Goal: Task Accomplishment & Management: Complete application form

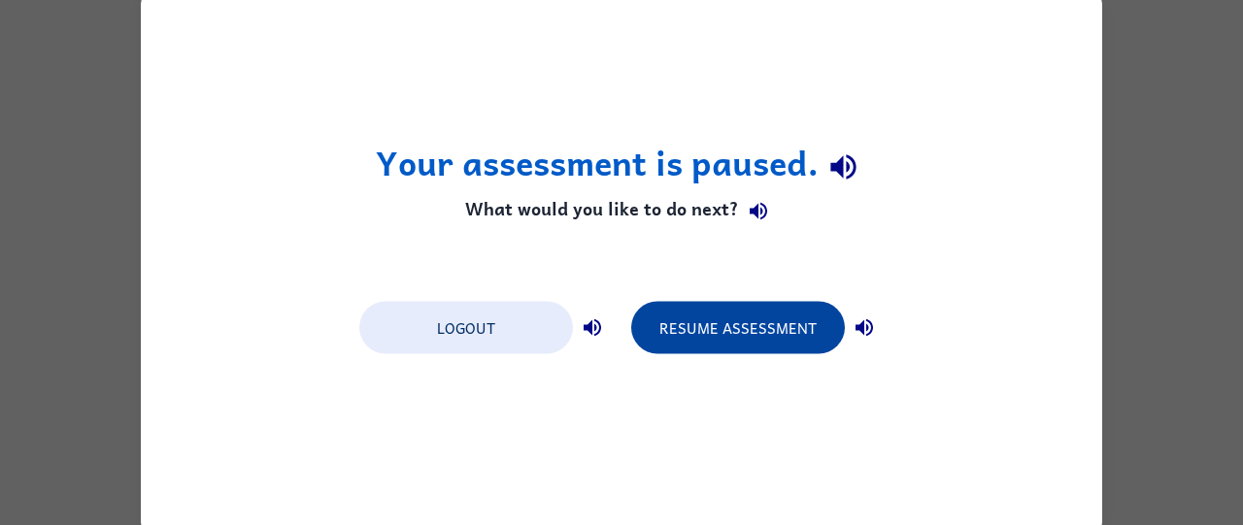
click at [773, 353] on button "Resume Assessment" at bounding box center [738, 327] width 214 height 52
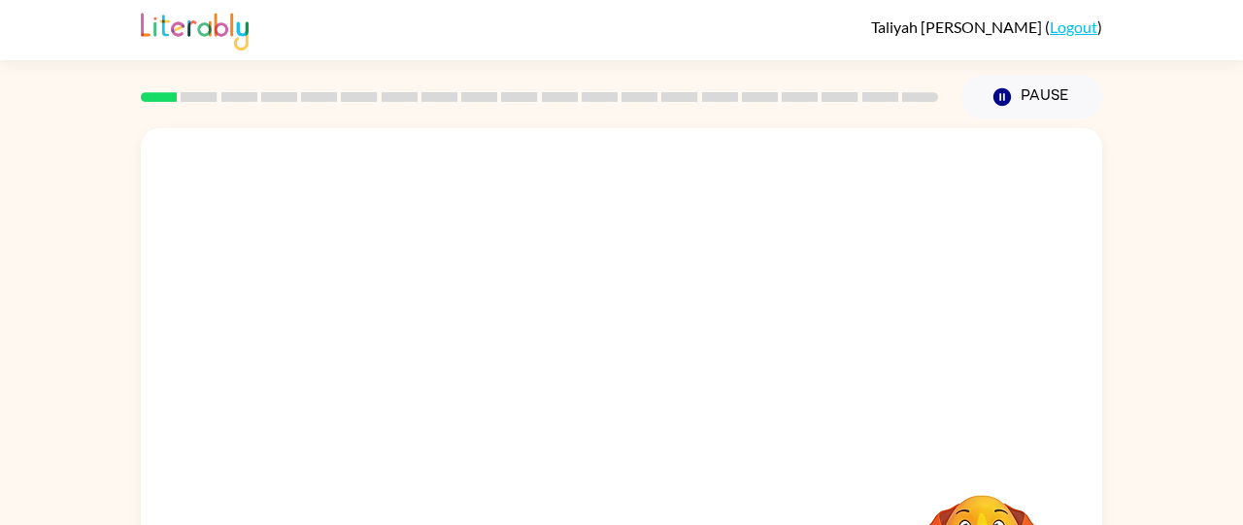
click at [775, 333] on div at bounding box center [621, 291] width 961 height 326
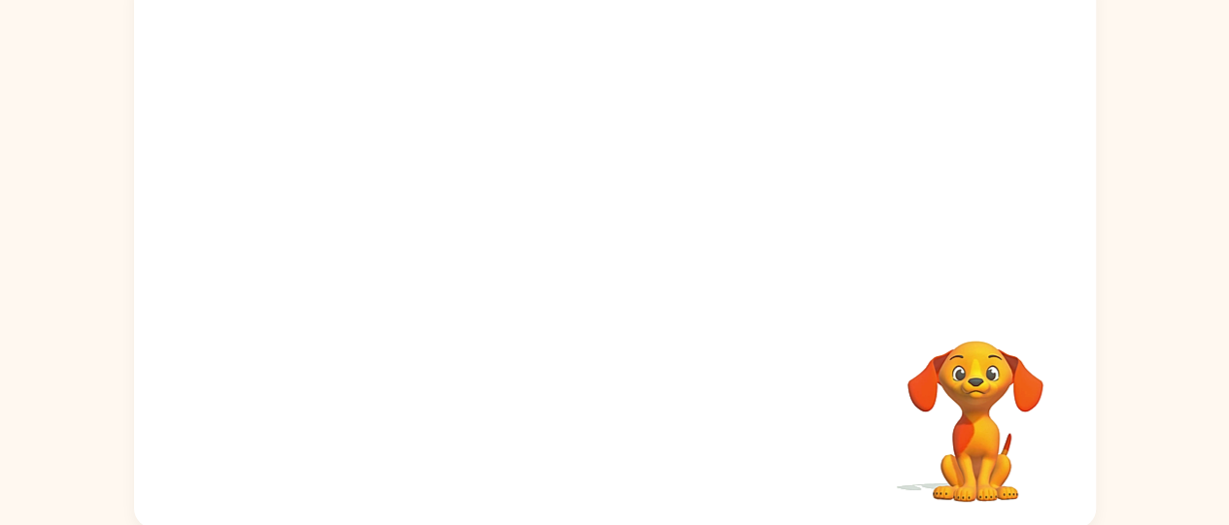
scroll to position [157, 0]
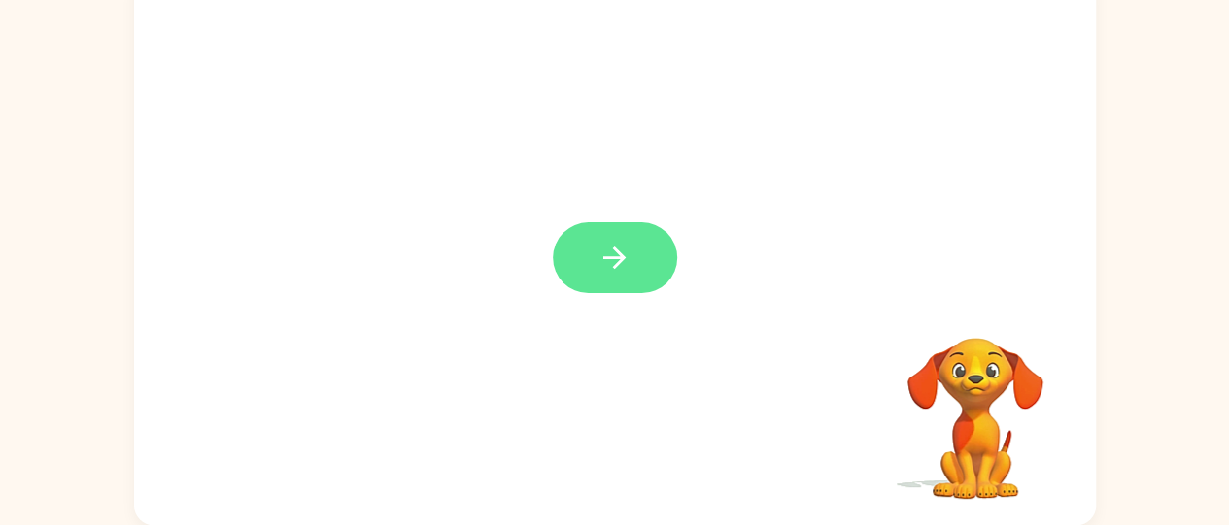
click at [622, 246] on icon "button" at bounding box center [614, 258] width 34 height 34
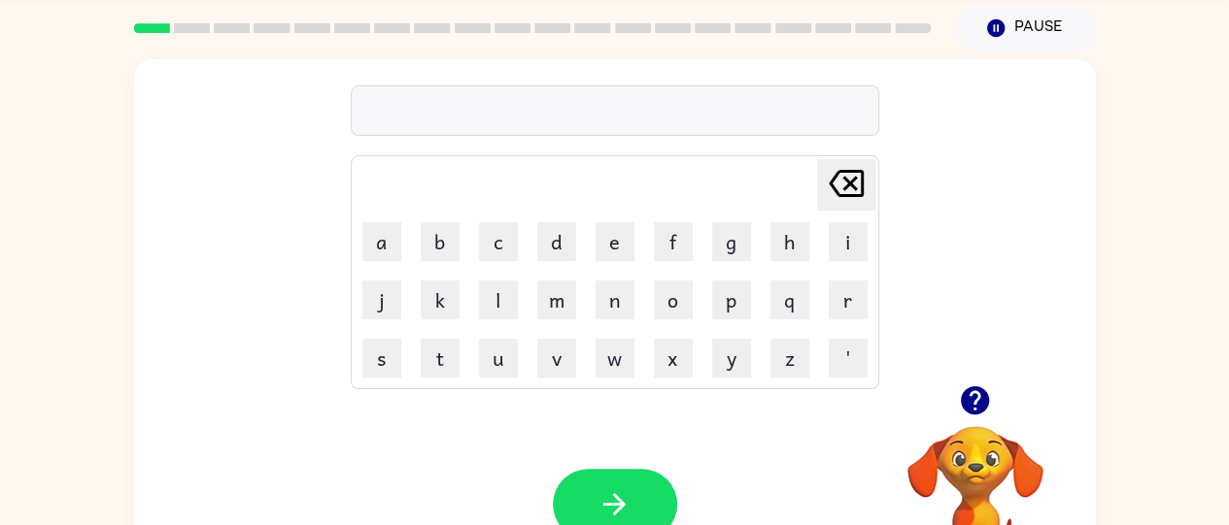
scroll to position [72, 0]
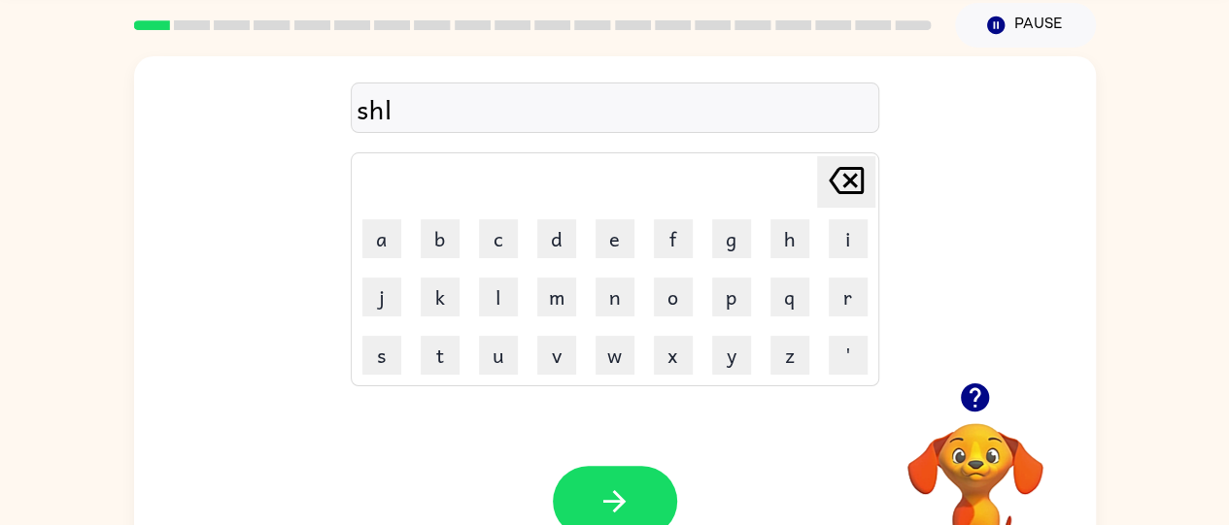
click at [829, 160] on icon "[PERSON_NAME] last character input" at bounding box center [846, 180] width 47 height 47
type button "delete"
click at [878, 180] on div "shoo Delete Delete last character input a b c d e f g h i j k l m n o p q r s t…" at bounding box center [614, 219] width 961 height 326
click at [965, 231] on div "shoo Delete Delete last character input a b c d e f g h i j k l m n o p q r s t…" at bounding box center [614, 219] width 961 height 326
click at [864, 184] on icon "[PERSON_NAME] last character input" at bounding box center [846, 180] width 47 height 47
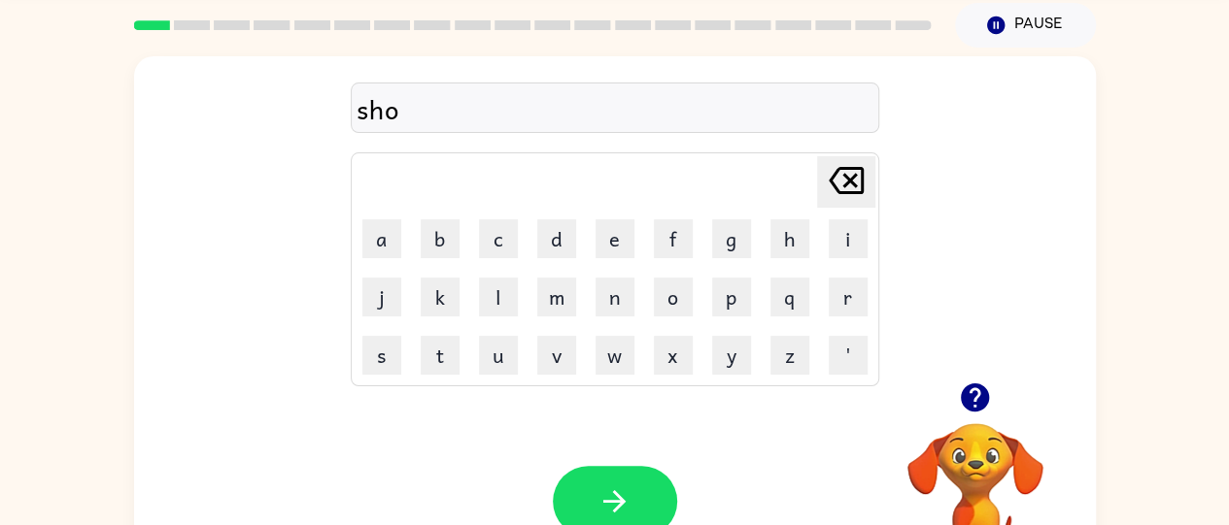
click at [827, 172] on icon "[PERSON_NAME] last character input" at bounding box center [846, 180] width 47 height 47
click at [666, 308] on button "o" at bounding box center [673, 297] width 39 height 39
click at [1106, 425] on div "sho Delete Delete last character input a b c d e f g h i j k l m n o p q r s t …" at bounding box center [614, 329] width 1229 height 563
click at [846, 171] on icon "[PERSON_NAME] last character input" at bounding box center [846, 180] width 47 height 47
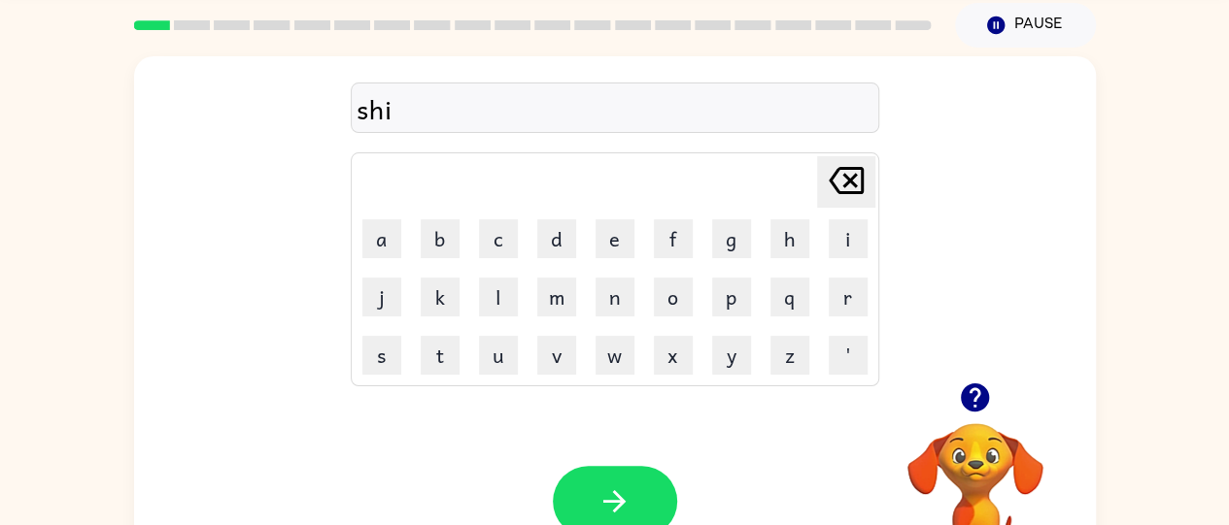
click at [843, 171] on icon "[PERSON_NAME] last character input" at bounding box center [846, 180] width 47 height 47
click at [837, 176] on icon "[PERSON_NAME] last character input" at bounding box center [846, 180] width 47 height 47
click at [622, 477] on button "button" at bounding box center [615, 501] width 124 height 71
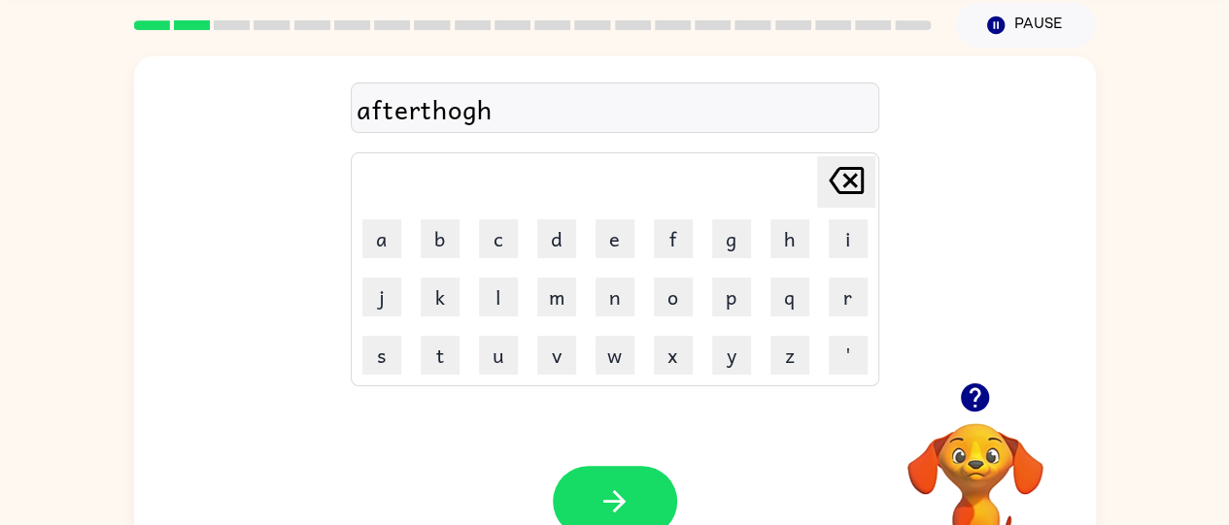
click at [840, 163] on icon "[PERSON_NAME] last character input" at bounding box center [846, 180] width 47 height 47
type button "delete"
click at [836, 197] on icon "[PERSON_NAME] last character input" at bounding box center [846, 180] width 47 height 47
click at [844, 198] on icon "[PERSON_NAME] last character input" at bounding box center [846, 180] width 47 height 47
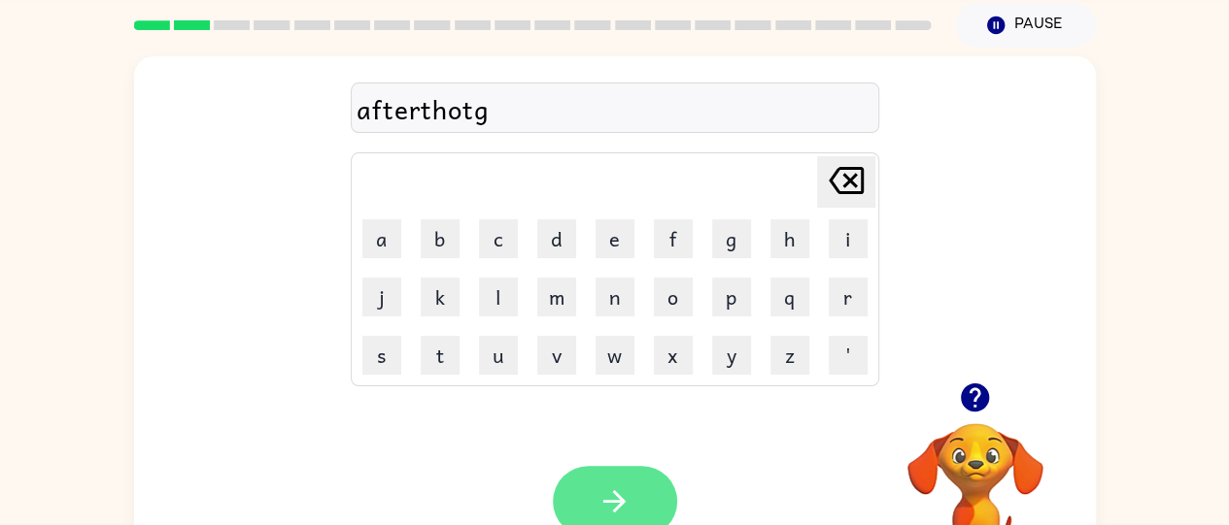
click at [592, 524] on button "button" at bounding box center [615, 501] width 124 height 71
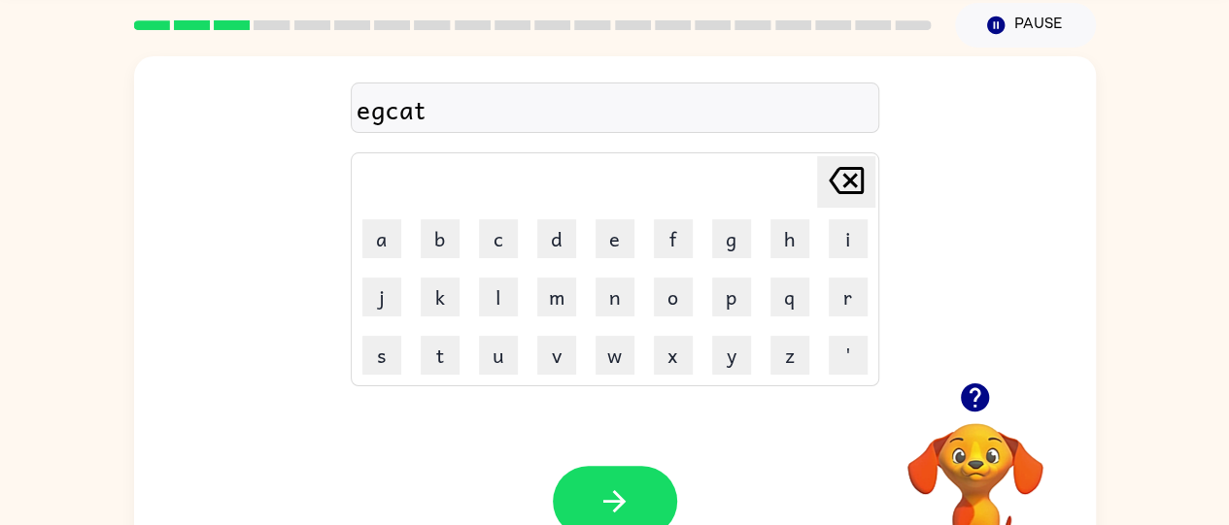
click at [861, 173] on icon at bounding box center [845, 180] width 35 height 27
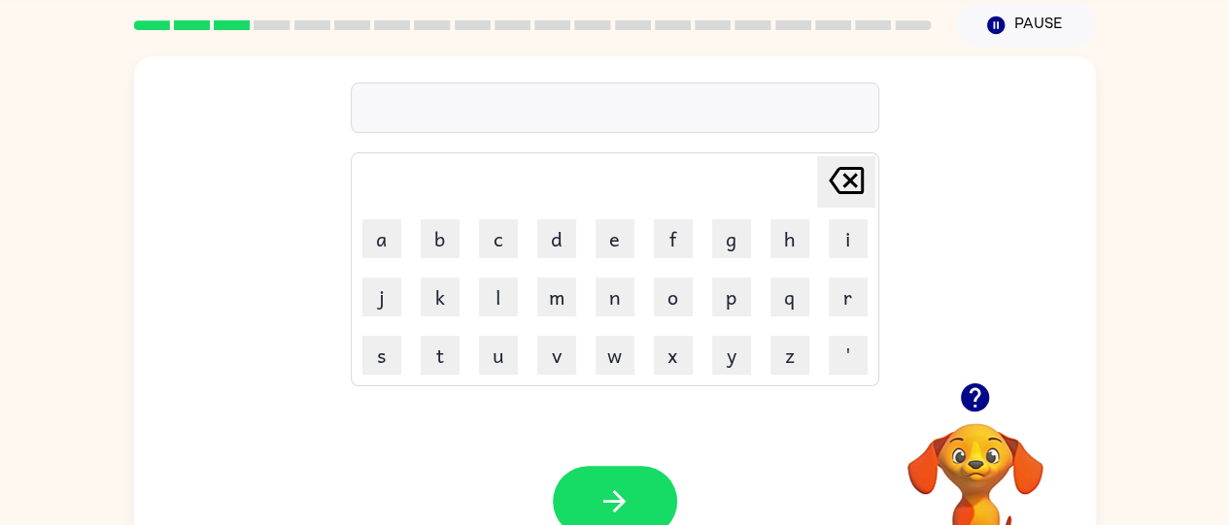
type button "delete"
click at [639, 447] on div "Your browser must support playing .mp4 files to use Literably. Please try using…" at bounding box center [614, 501] width 961 height 219
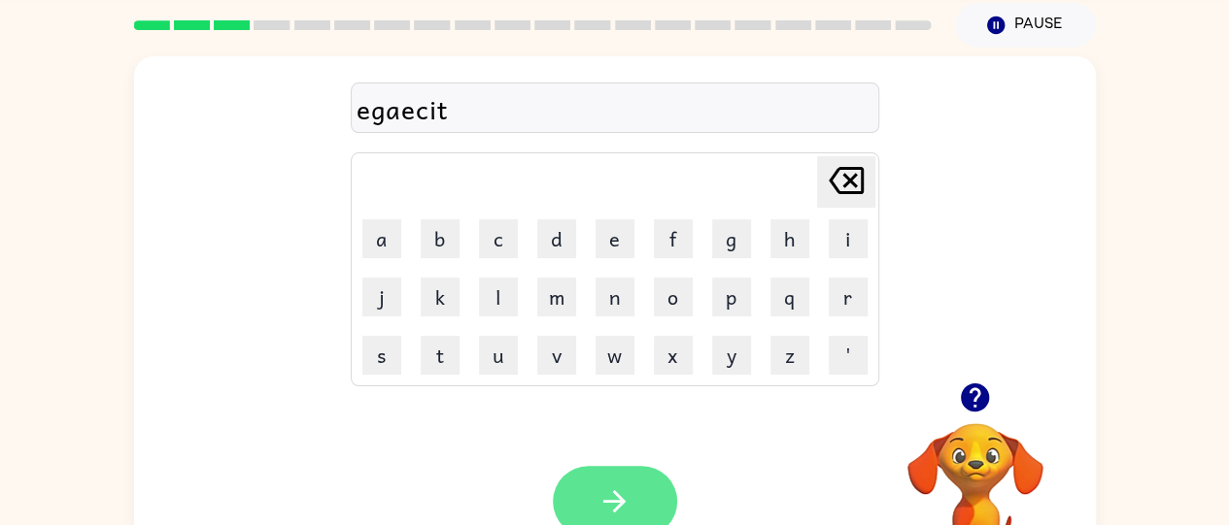
click at [616, 483] on button "button" at bounding box center [615, 501] width 124 height 71
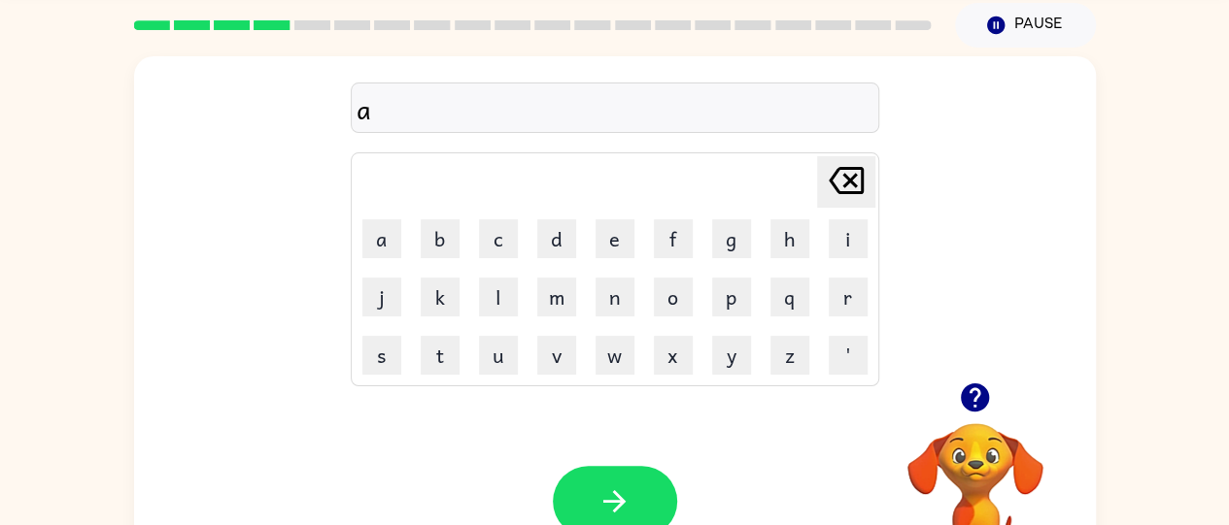
click at [839, 178] on icon "[PERSON_NAME] last character input" at bounding box center [846, 180] width 47 height 47
type button "delete"
click at [661, 497] on button "button" at bounding box center [615, 501] width 124 height 71
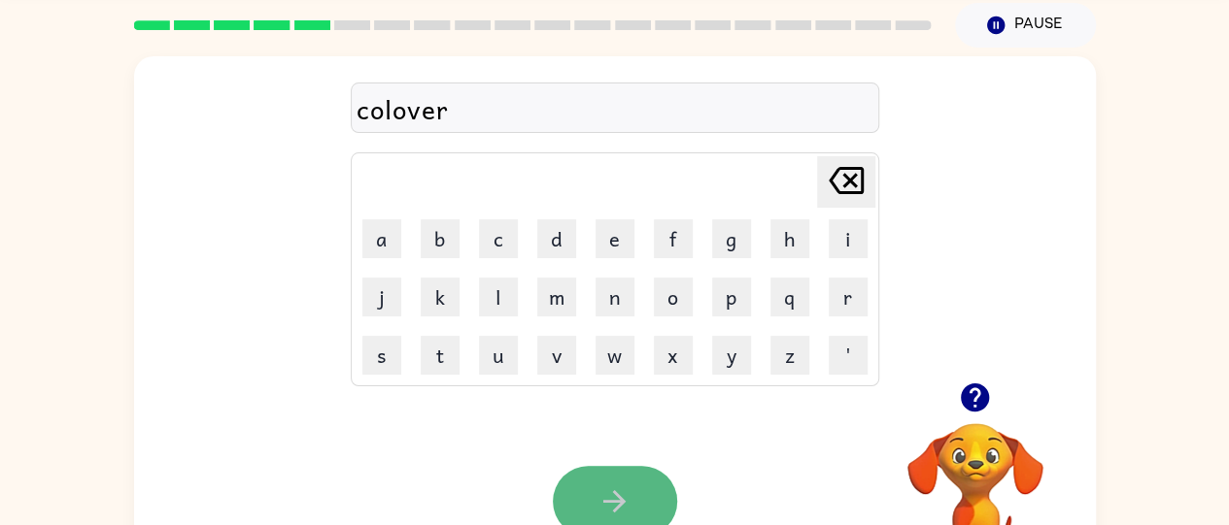
click at [596, 472] on button "button" at bounding box center [615, 501] width 124 height 71
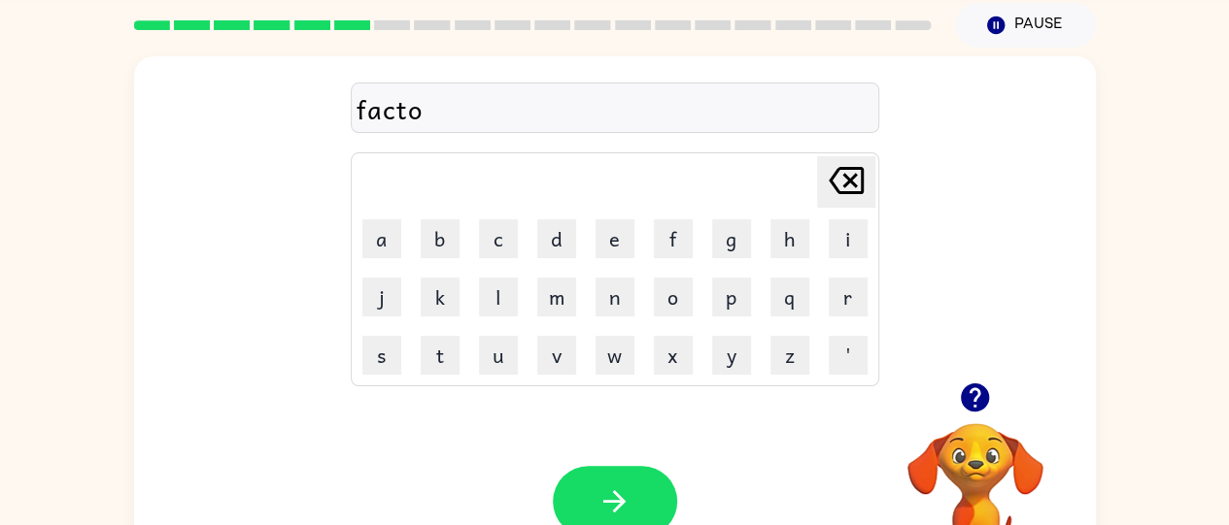
click at [839, 177] on icon "[PERSON_NAME] last character input" at bounding box center [846, 180] width 47 height 47
type button "delete"
click at [644, 466] on button "button" at bounding box center [615, 501] width 124 height 71
click at [849, 202] on icon "[PERSON_NAME] last character input" at bounding box center [846, 180] width 47 height 47
click at [864, 164] on icon "[PERSON_NAME] last character input" at bounding box center [846, 180] width 47 height 47
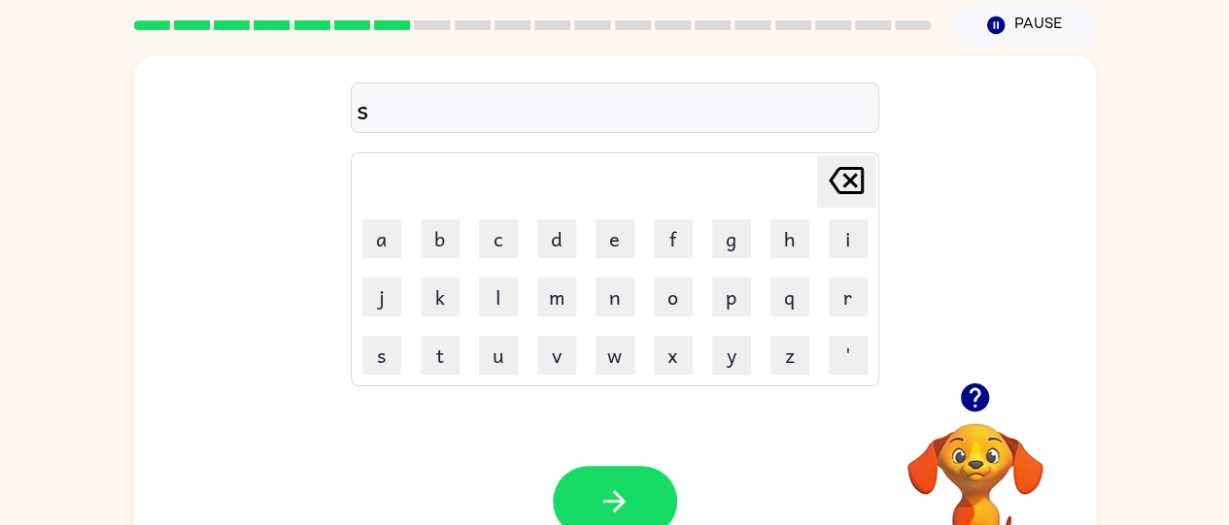
type button "delete"
click at [842, 163] on icon "[PERSON_NAME] last character input" at bounding box center [846, 180] width 47 height 47
click at [839, 167] on icon at bounding box center [845, 180] width 35 height 27
click at [842, 185] on icon at bounding box center [845, 180] width 35 height 27
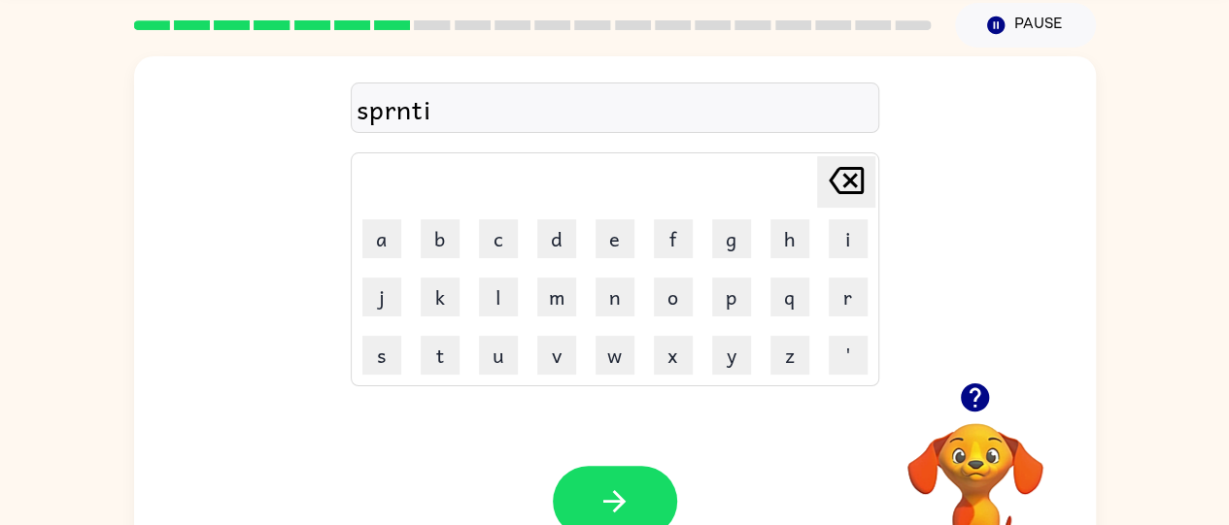
click at [842, 185] on icon at bounding box center [845, 180] width 35 height 27
click at [227, 506] on div "Your browser must support playing .mp4 files to use Literably. Please try using…" at bounding box center [614, 501] width 961 height 219
click at [577, 483] on button "button" at bounding box center [615, 501] width 124 height 71
click at [833, 179] on icon "[PERSON_NAME] last character input" at bounding box center [846, 180] width 47 height 47
click at [384, 339] on button "s" at bounding box center [381, 355] width 39 height 39
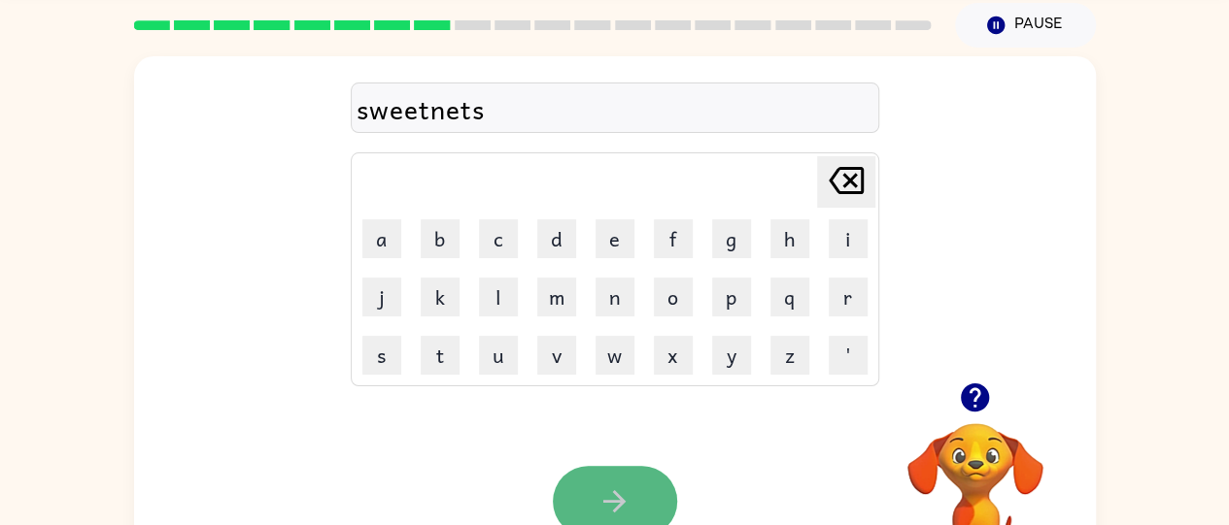
click at [582, 495] on button "button" at bounding box center [615, 501] width 124 height 71
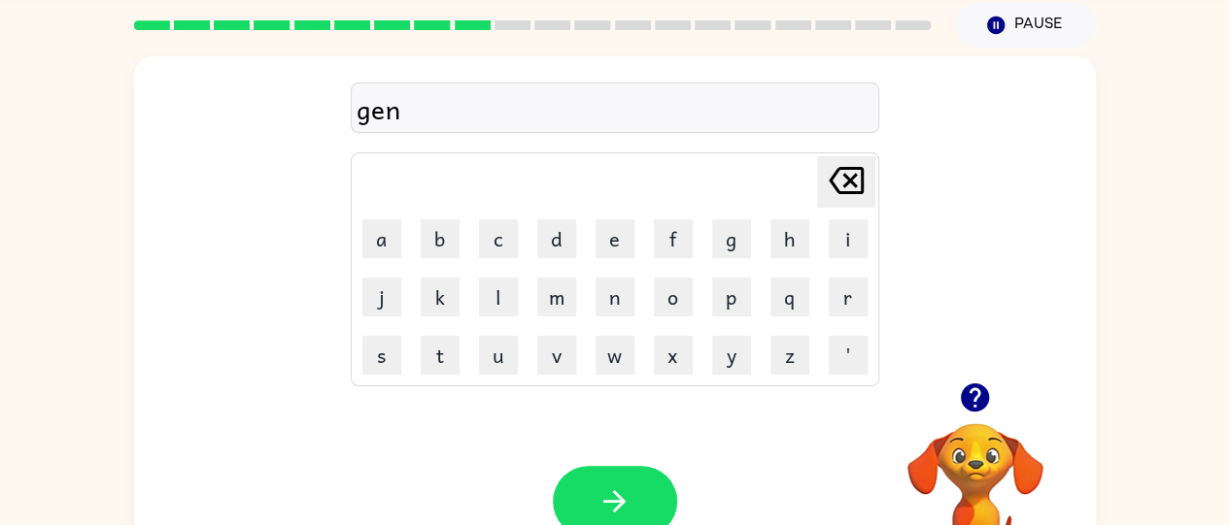
click at [851, 194] on icon "[PERSON_NAME] last character input" at bounding box center [846, 180] width 47 height 47
type button "delete"
click at [580, 475] on button "button" at bounding box center [615, 501] width 124 height 71
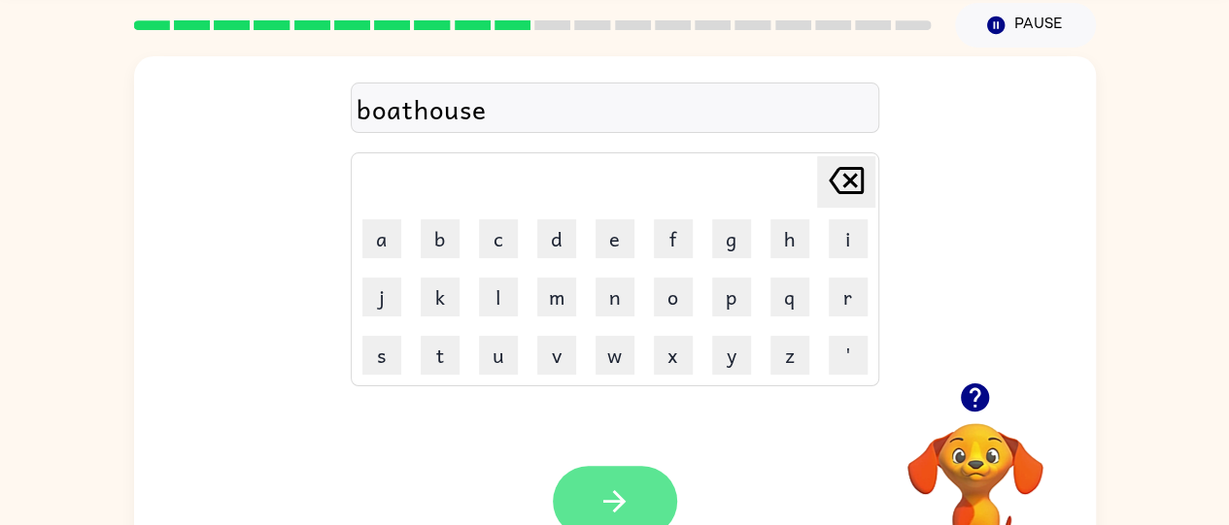
click at [627, 511] on icon "button" at bounding box center [614, 502] width 34 height 34
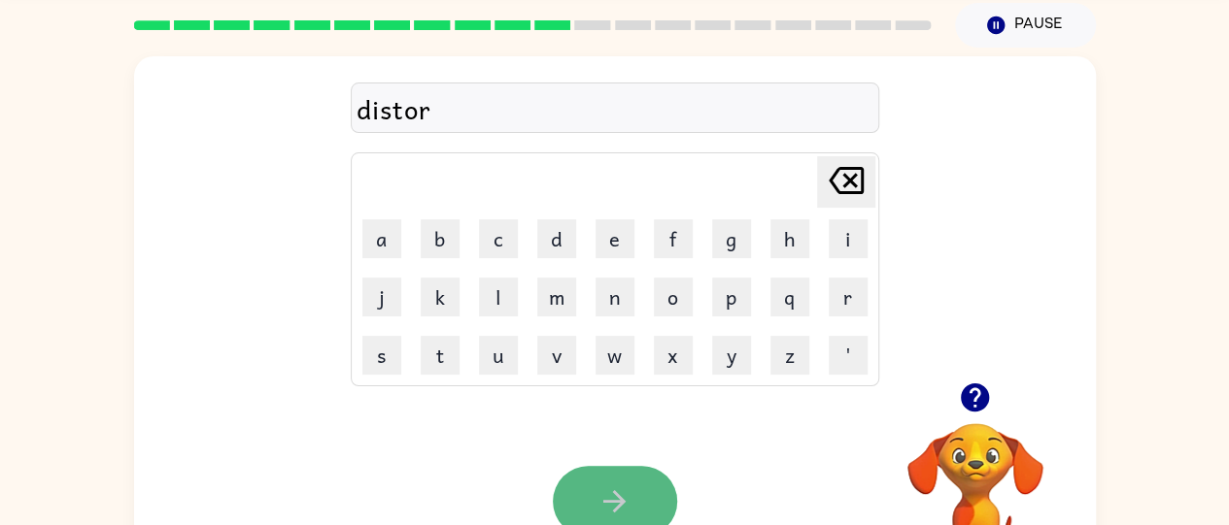
click at [580, 475] on button "button" at bounding box center [615, 501] width 124 height 71
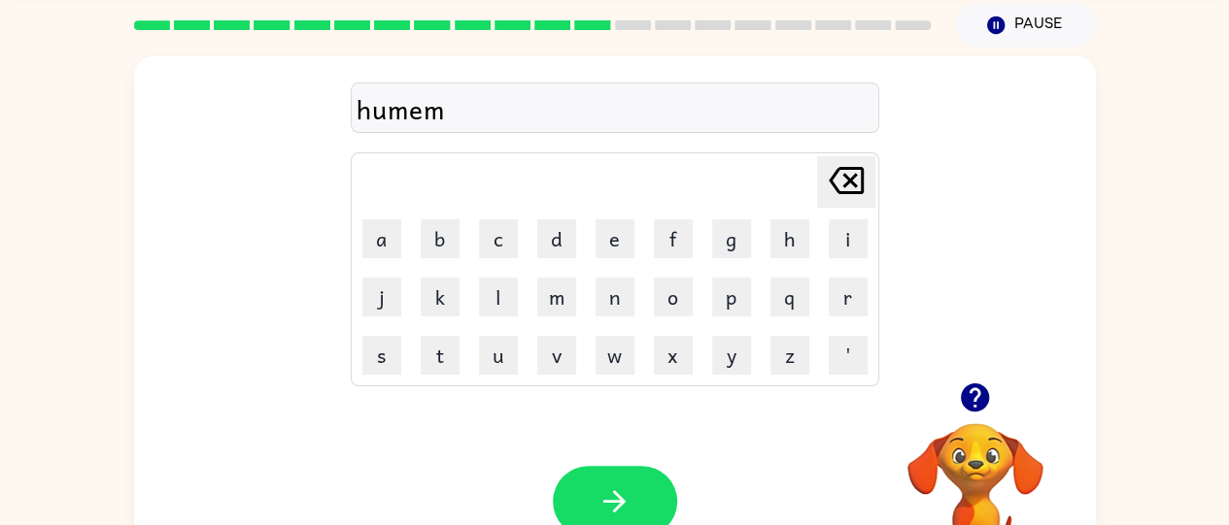
click at [851, 187] on icon "[PERSON_NAME] last character input" at bounding box center [846, 180] width 47 height 47
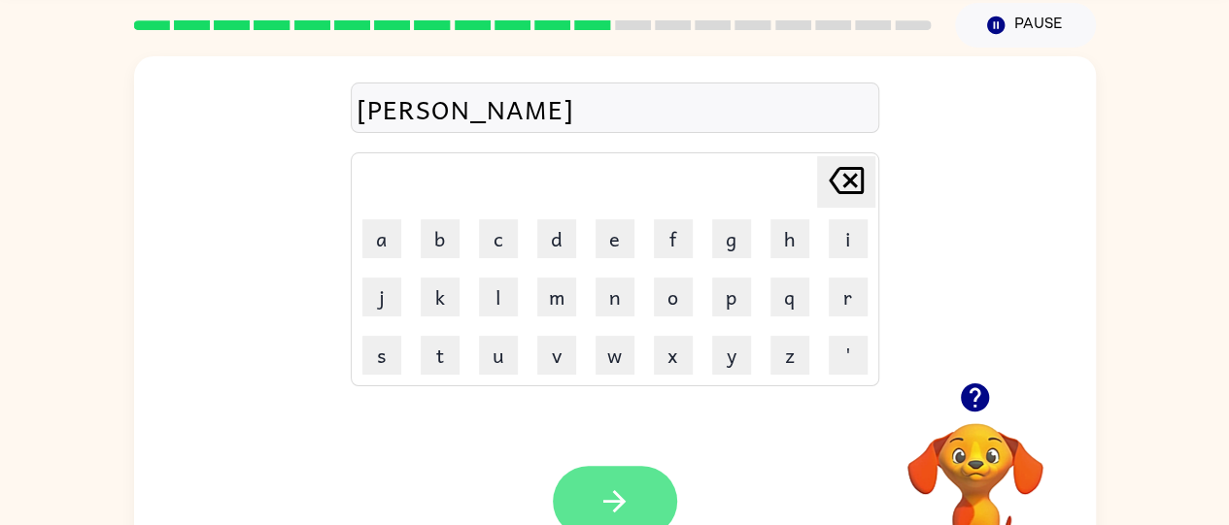
type button "delete"
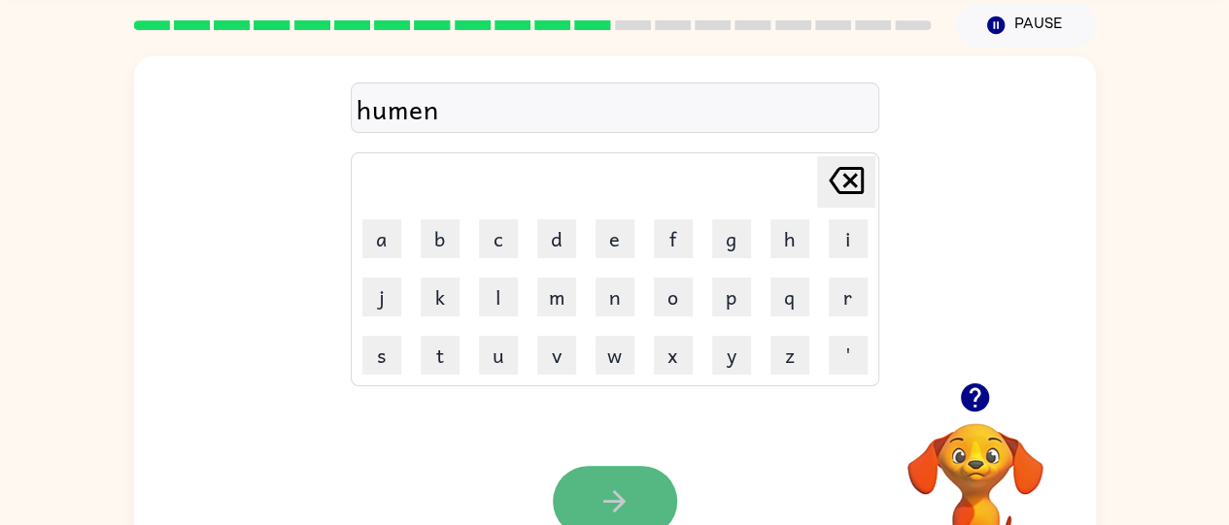
click at [606, 496] on icon "button" at bounding box center [614, 502] width 34 height 34
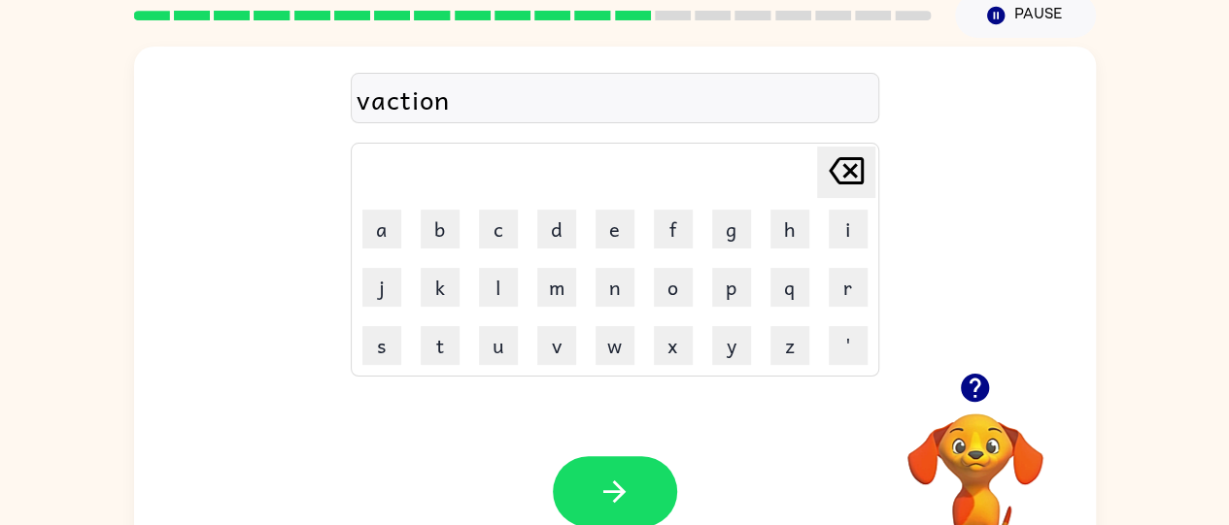
scroll to position [80, 0]
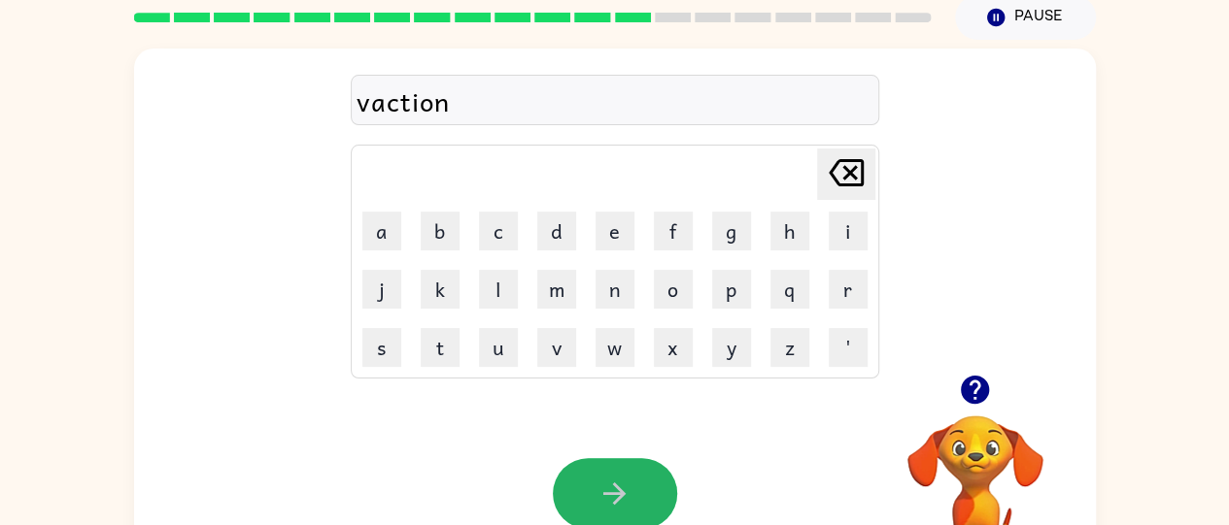
click at [606, 496] on icon "button" at bounding box center [614, 494] width 34 height 34
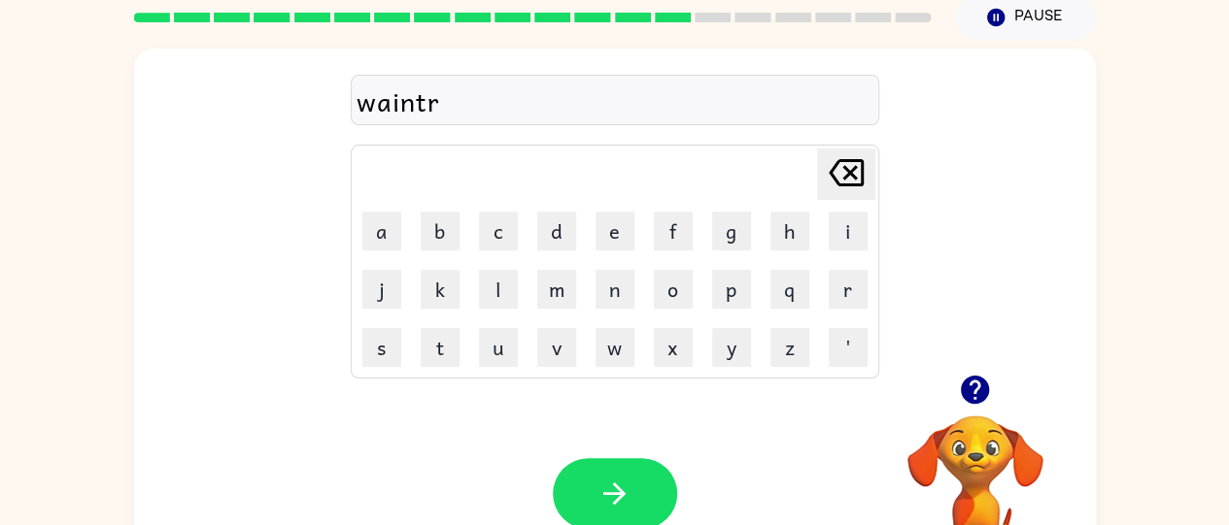
click at [832, 191] on icon "[PERSON_NAME] last character input" at bounding box center [846, 173] width 47 height 47
type button "delete"
click at [827, 184] on icon "[PERSON_NAME] last character input" at bounding box center [846, 173] width 47 height 47
click at [839, 195] on div "[PERSON_NAME] last character input" at bounding box center [846, 175] width 47 height 50
click at [833, 214] on button "i" at bounding box center [847, 231] width 39 height 39
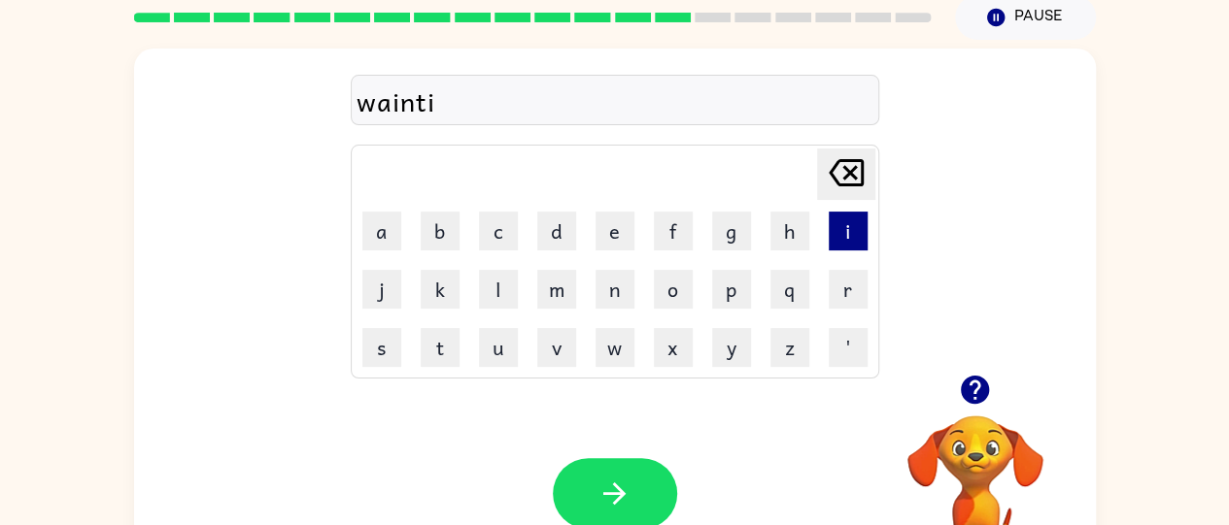
click at [839, 215] on button "i" at bounding box center [847, 231] width 39 height 39
click at [844, 213] on button "i" at bounding box center [847, 231] width 39 height 39
click at [860, 173] on icon at bounding box center [845, 172] width 35 height 27
click at [859, 190] on icon "[PERSON_NAME] last character input" at bounding box center [846, 173] width 47 height 47
click at [857, 213] on button "i" at bounding box center [847, 231] width 39 height 39
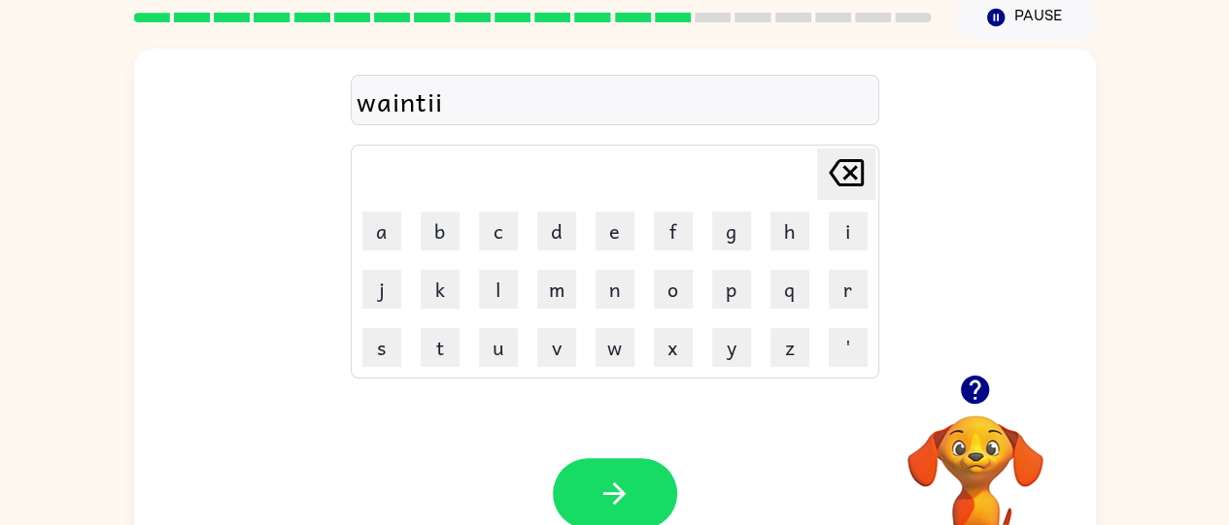
click at [855, 192] on icon "[PERSON_NAME] last character input" at bounding box center [846, 173] width 47 height 47
click at [852, 214] on button "i" at bounding box center [847, 231] width 39 height 39
click at [857, 173] on icon "[PERSON_NAME] last character input" at bounding box center [846, 173] width 47 height 47
click at [846, 174] on icon at bounding box center [845, 172] width 35 height 27
click at [847, 176] on icon at bounding box center [845, 172] width 35 height 27
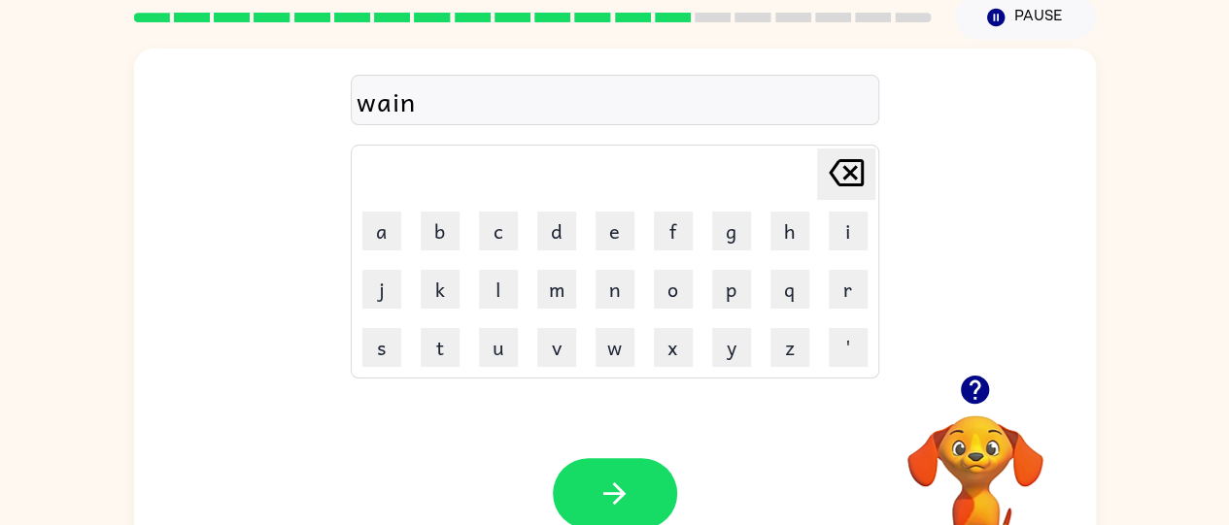
click at [857, 179] on icon "[PERSON_NAME] last character input" at bounding box center [846, 173] width 47 height 47
click at [841, 185] on icon at bounding box center [845, 172] width 35 height 27
click at [843, 179] on icon "[PERSON_NAME] last character input" at bounding box center [846, 173] width 47 height 47
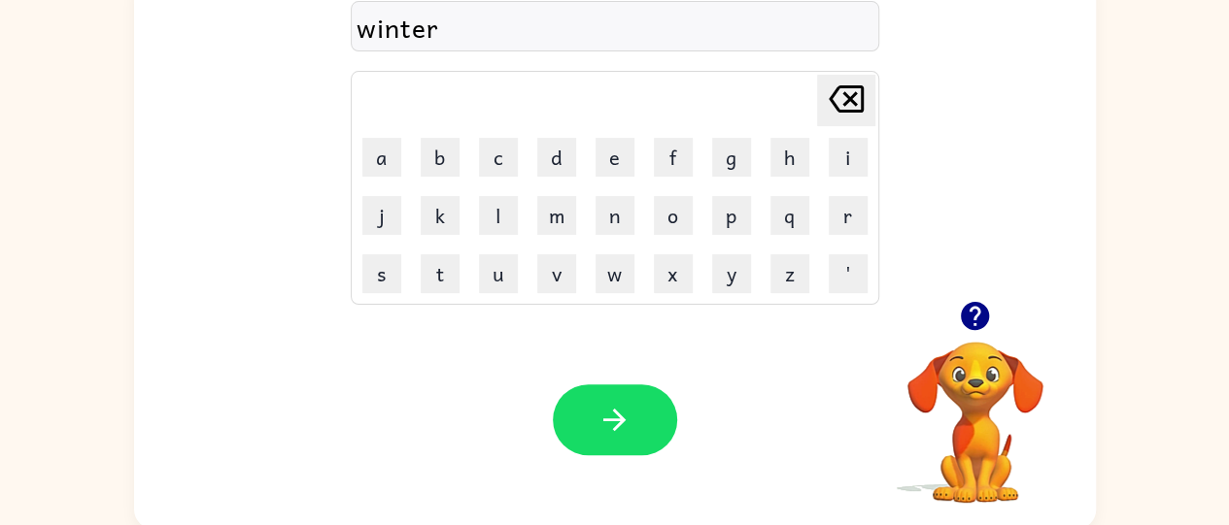
scroll to position [157, 0]
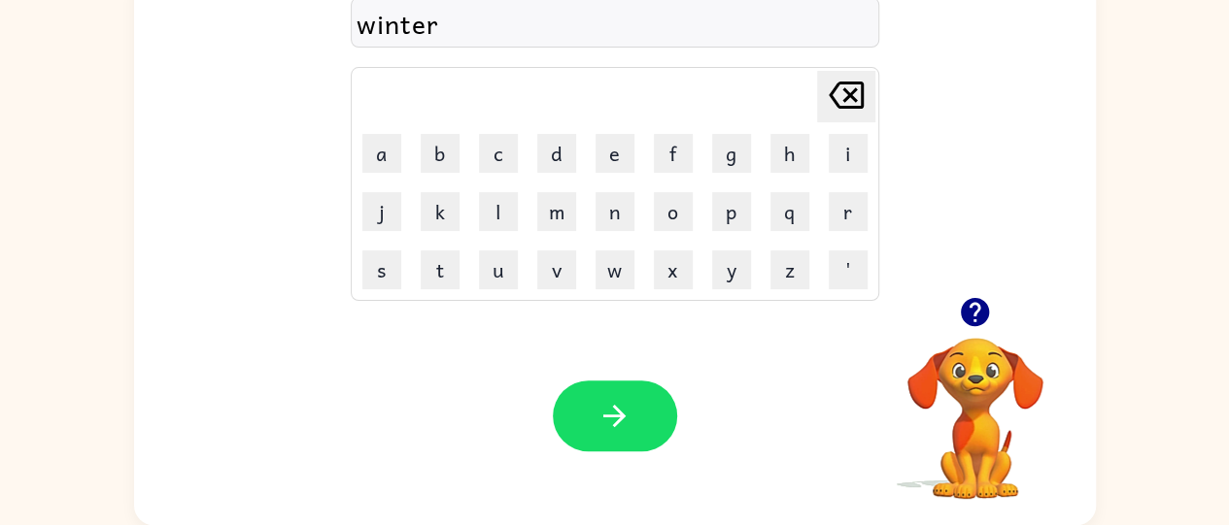
click at [606, 496] on div "Your browser must support playing .mp4 files to use Literably. Please try using…" at bounding box center [614, 416] width 961 height 219
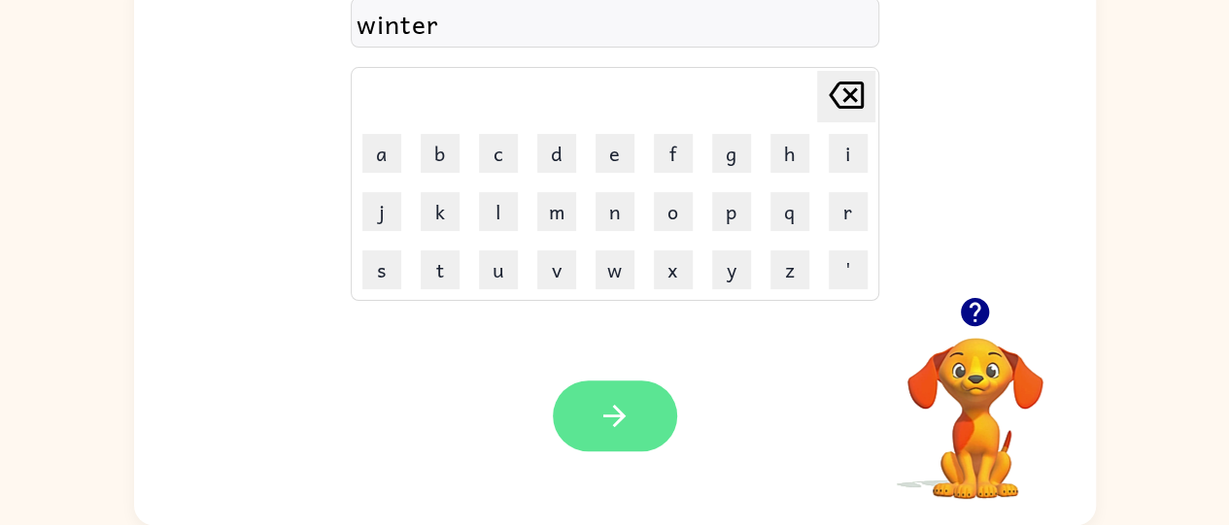
click at [602, 398] on button "button" at bounding box center [615, 416] width 124 height 71
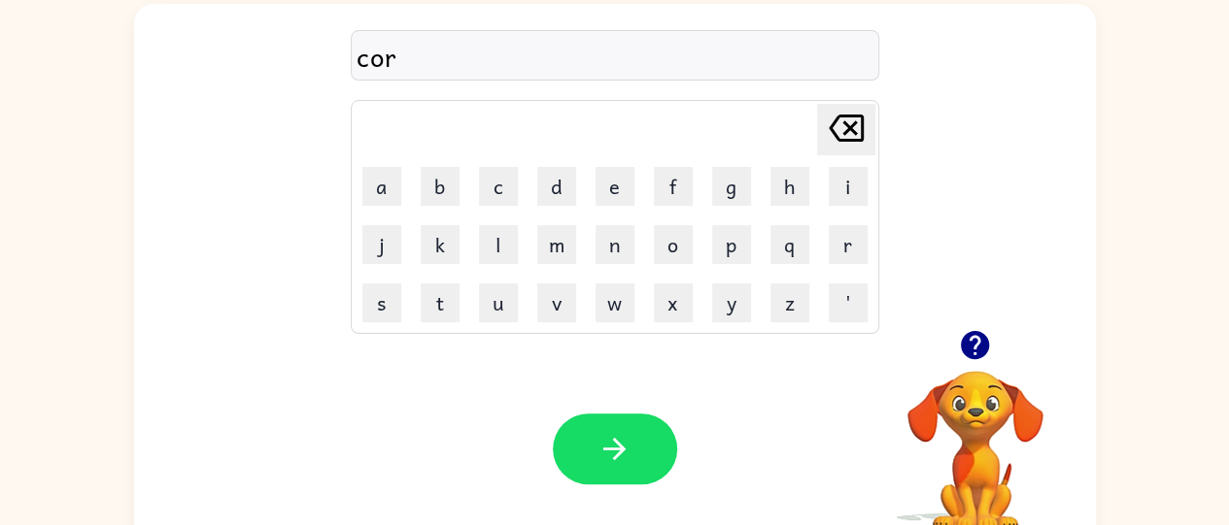
scroll to position [122, 0]
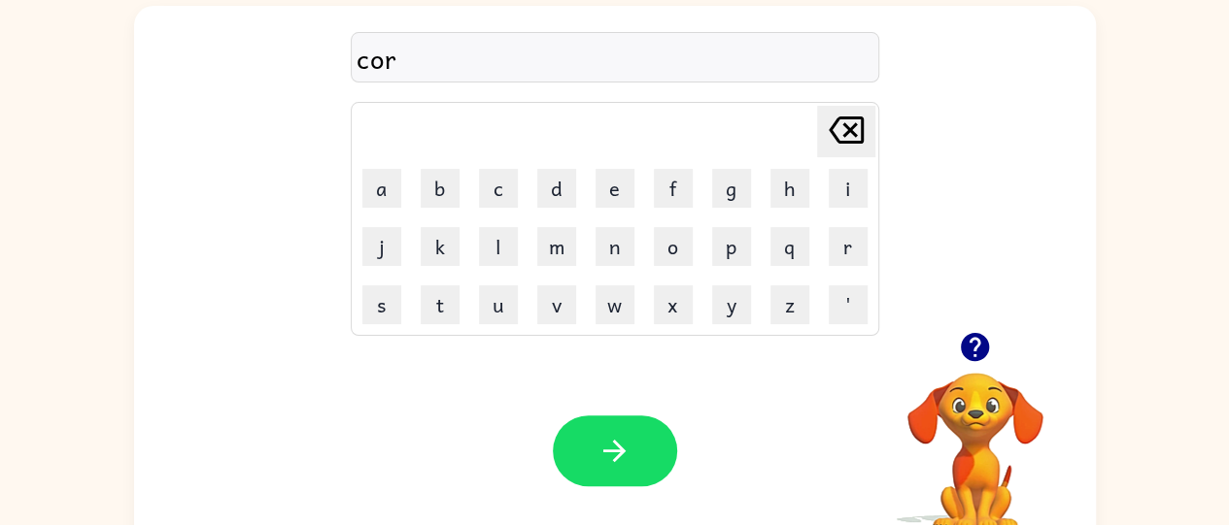
click at [602, 398] on div "Your browser must support playing .mp4 files to use Literably. Please try using…" at bounding box center [614, 451] width 961 height 219
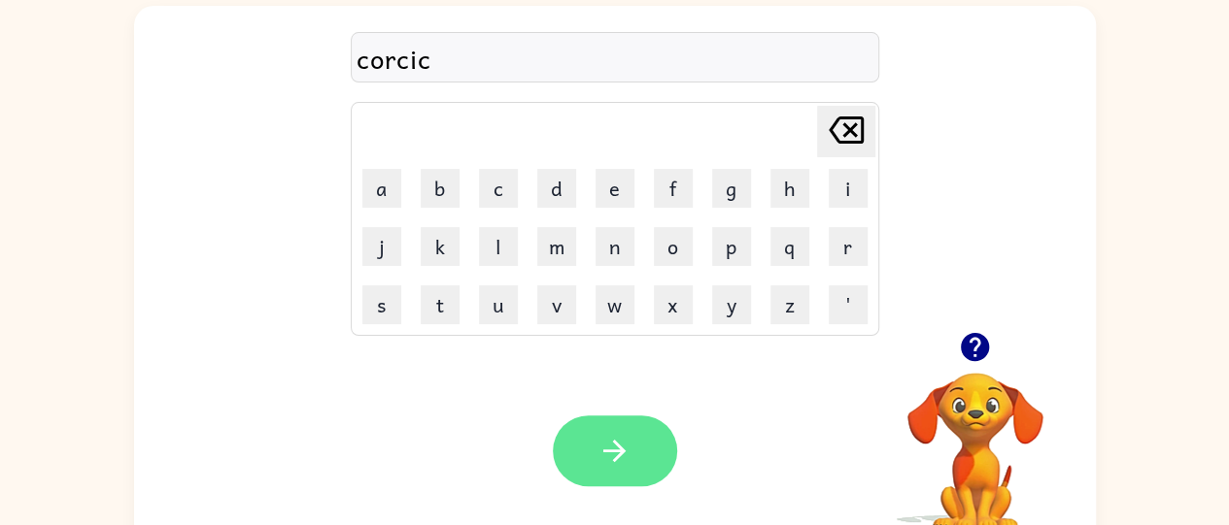
click at [653, 482] on button "button" at bounding box center [615, 451] width 124 height 71
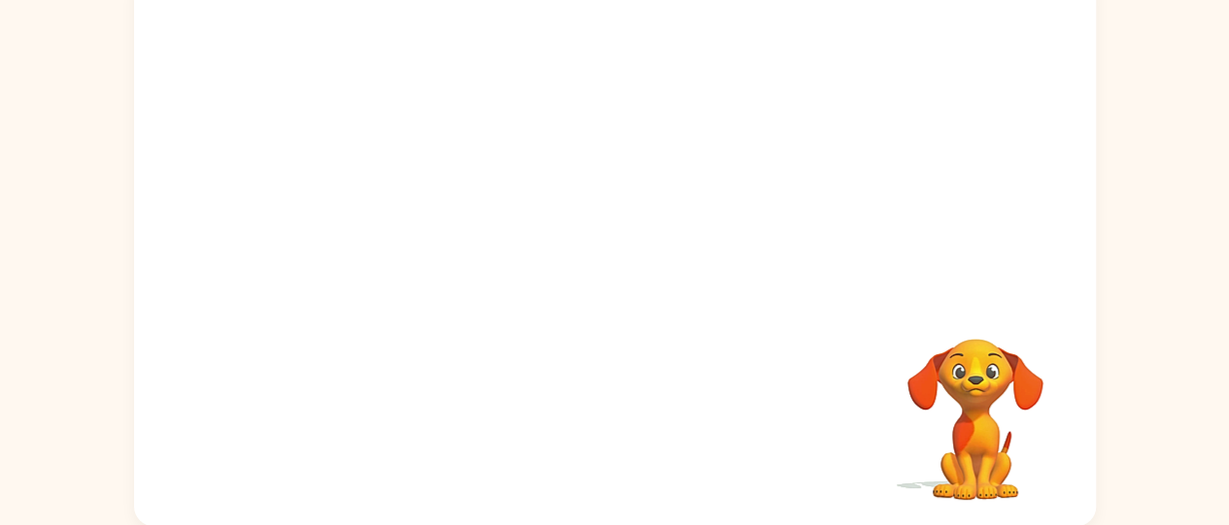
scroll to position [157, 0]
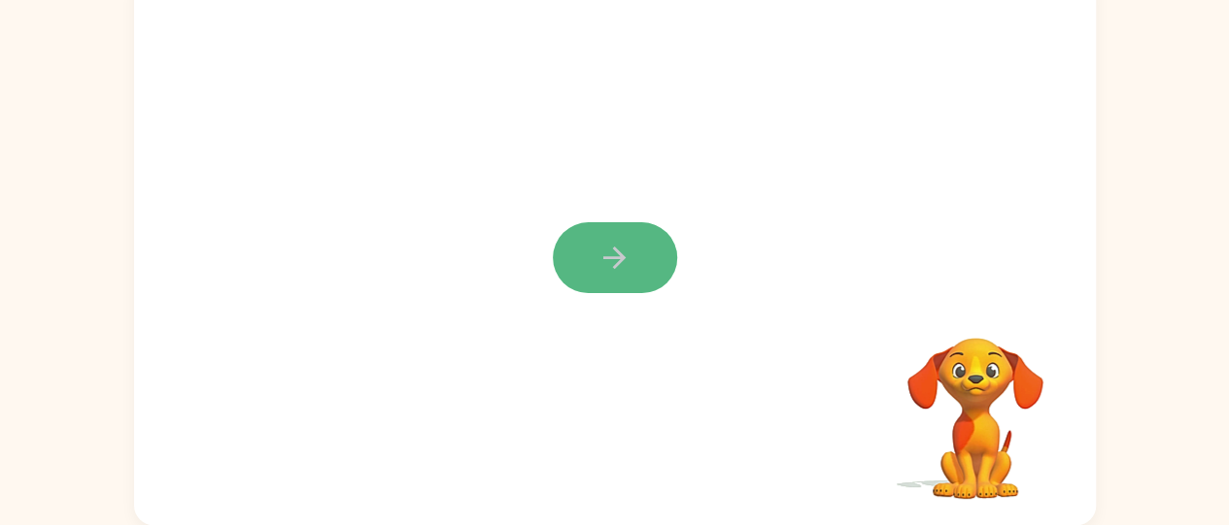
click at [573, 236] on button "button" at bounding box center [615, 257] width 124 height 71
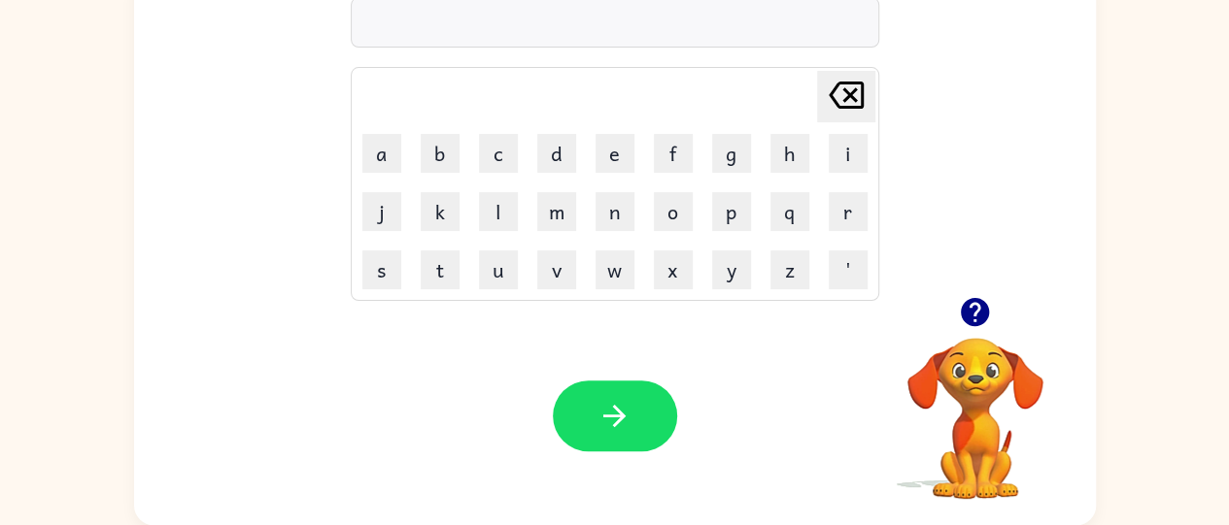
click at [466, 362] on div "Your browser must support playing .mp4 files to use Literably. Please try using…" at bounding box center [614, 416] width 961 height 219
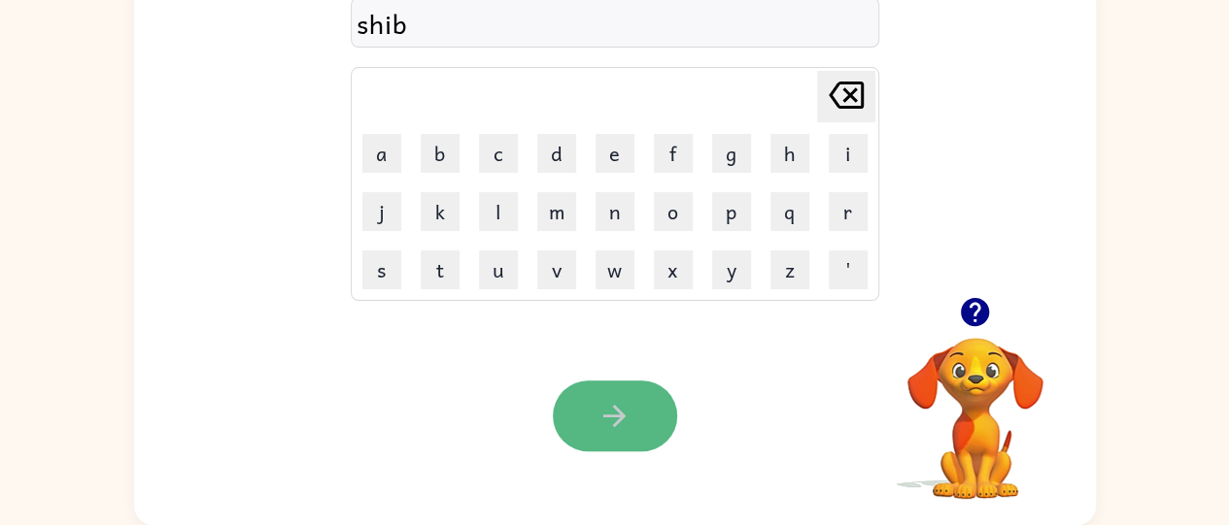
click at [589, 395] on button "button" at bounding box center [615, 416] width 124 height 71
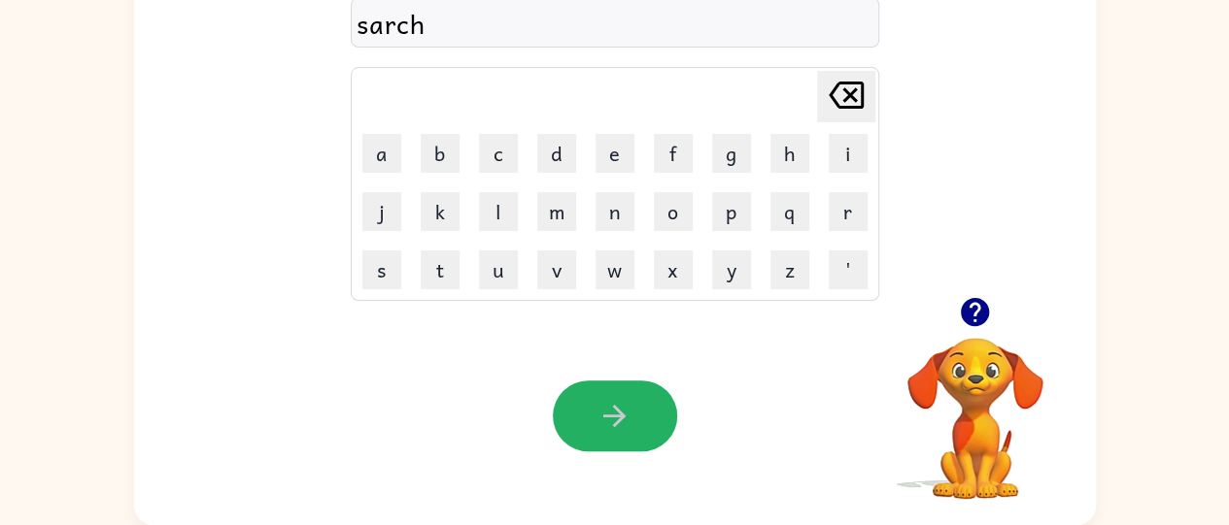
click at [589, 395] on button "button" at bounding box center [615, 416] width 124 height 71
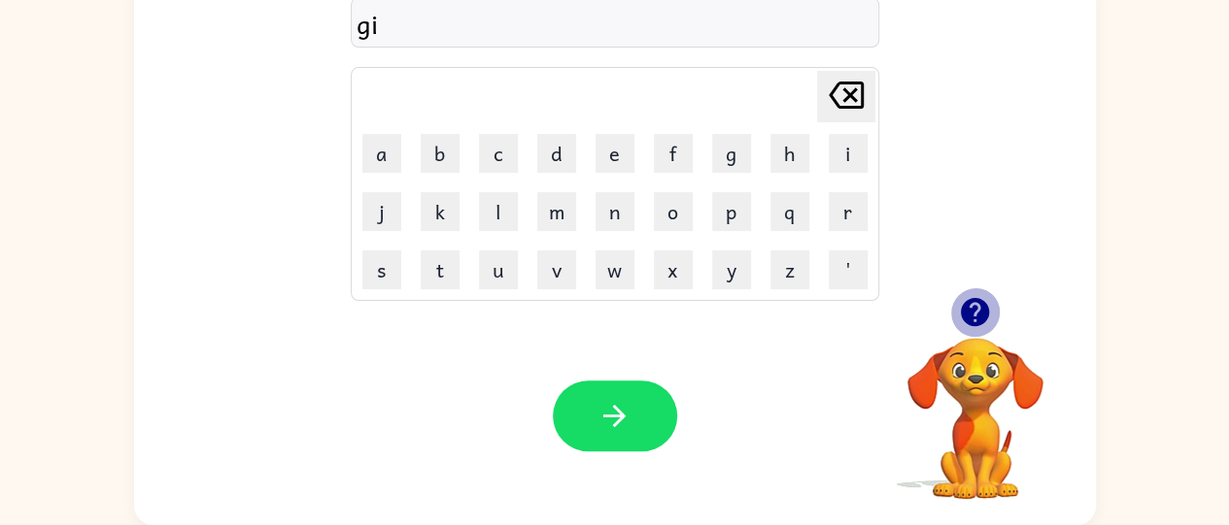
click at [989, 318] on icon "button" at bounding box center [975, 312] width 34 height 34
click at [831, 136] on button "i" at bounding box center [847, 153] width 39 height 39
click at [861, 88] on icon at bounding box center [845, 95] width 35 height 27
click at [856, 87] on icon "[PERSON_NAME] last character input" at bounding box center [846, 95] width 47 height 47
type button "delete"
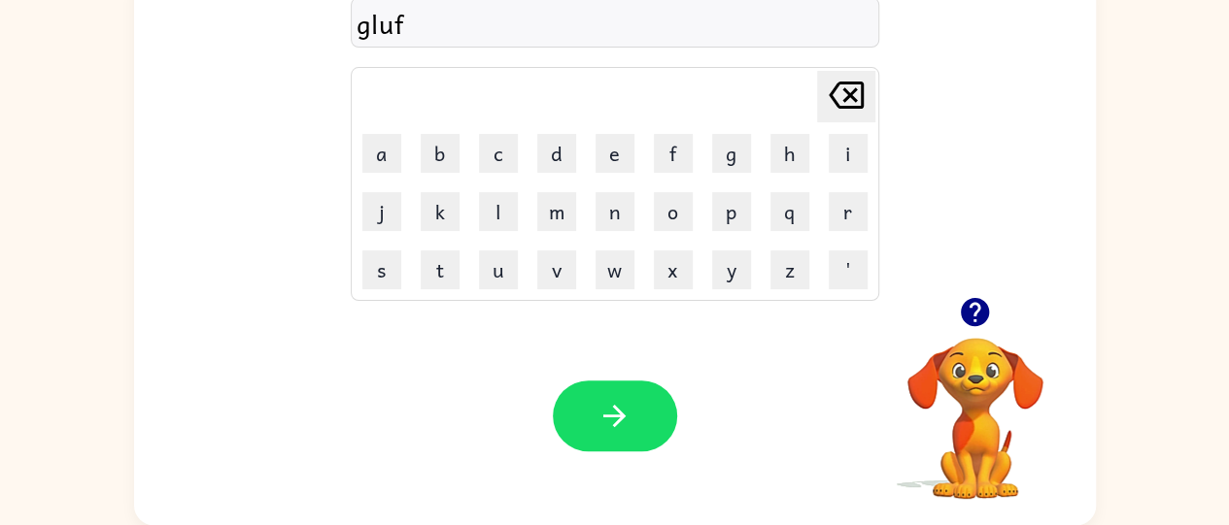
click at [625, 453] on div "Your browser must support playing .mp4 files to use Literably. Please try using…" at bounding box center [614, 416] width 961 height 219
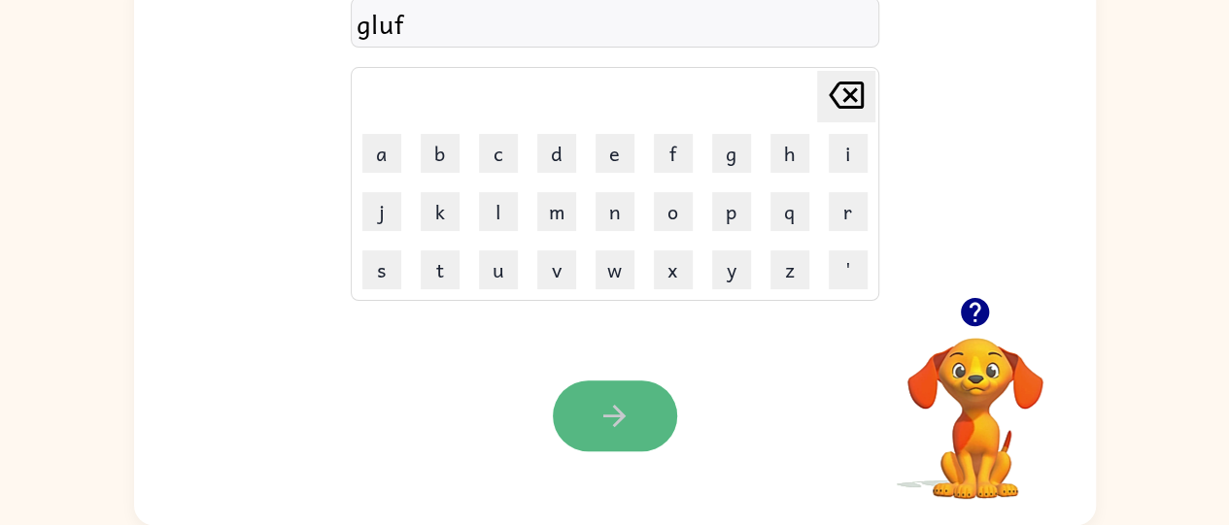
click at [612, 416] on icon "button" at bounding box center [614, 416] width 22 height 22
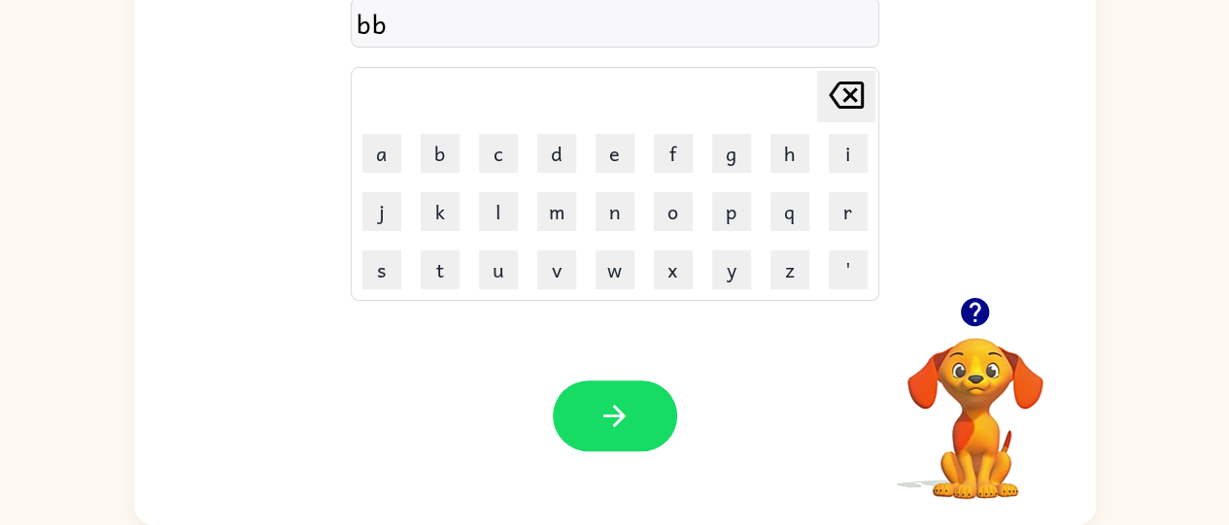
click at [839, 103] on icon "[PERSON_NAME] last character input" at bounding box center [846, 95] width 47 height 47
type button "delete"
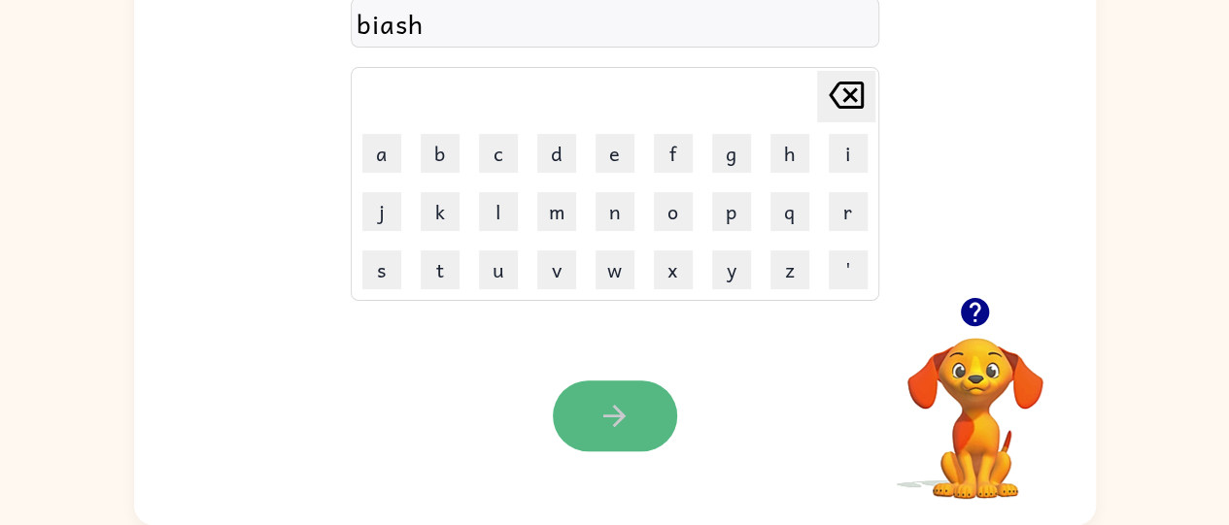
click at [596, 429] on button "button" at bounding box center [615, 416] width 124 height 71
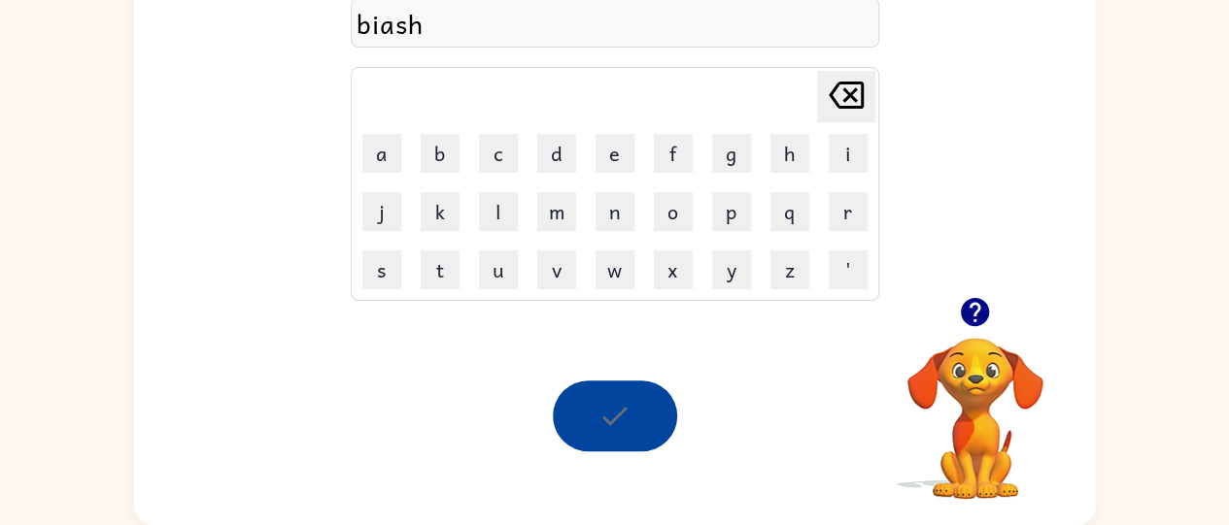
scroll to position [122, 0]
